Goal: Information Seeking & Learning: Check status

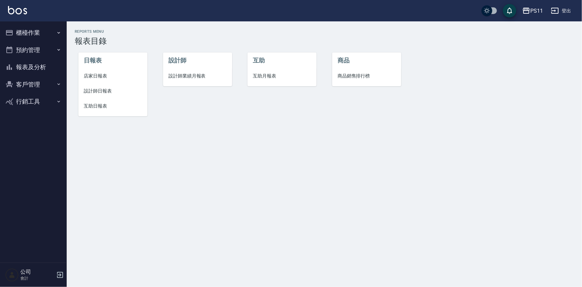
click at [113, 87] on li "設計師日報表" at bounding box center [112, 90] width 69 height 15
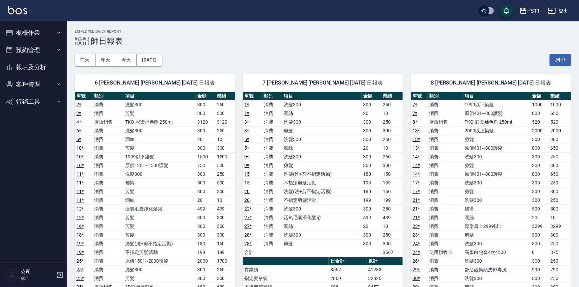
click at [562, 208] on td "500" at bounding box center [560, 208] width 22 height 9
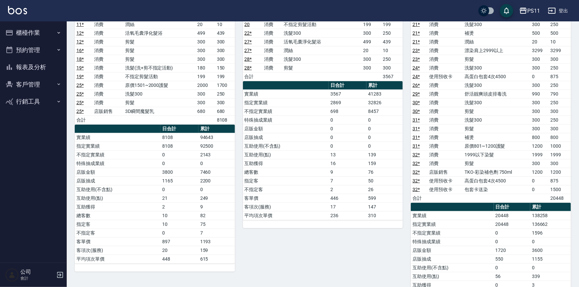
scroll to position [243, 0]
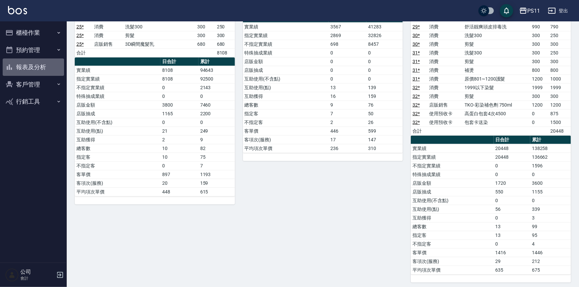
click at [43, 67] on button "報表及分析" at bounding box center [33, 66] width 61 height 17
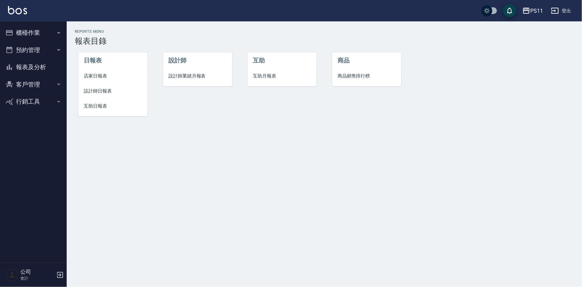
click at [104, 107] on span "互助日報表" at bounding box center [113, 105] width 58 height 7
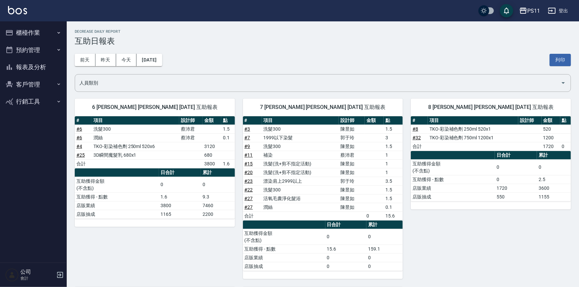
click at [412, 192] on td "店販抽成" at bounding box center [453, 196] width 84 height 9
click at [256, 161] on td "# 15" at bounding box center [252, 163] width 19 height 9
click at [458, 181] on td "互助獲得 - 點數" at bounding box center [453, 179] width 84 height 9
